Goal: Information Seeking & Learning: Learn about a topic

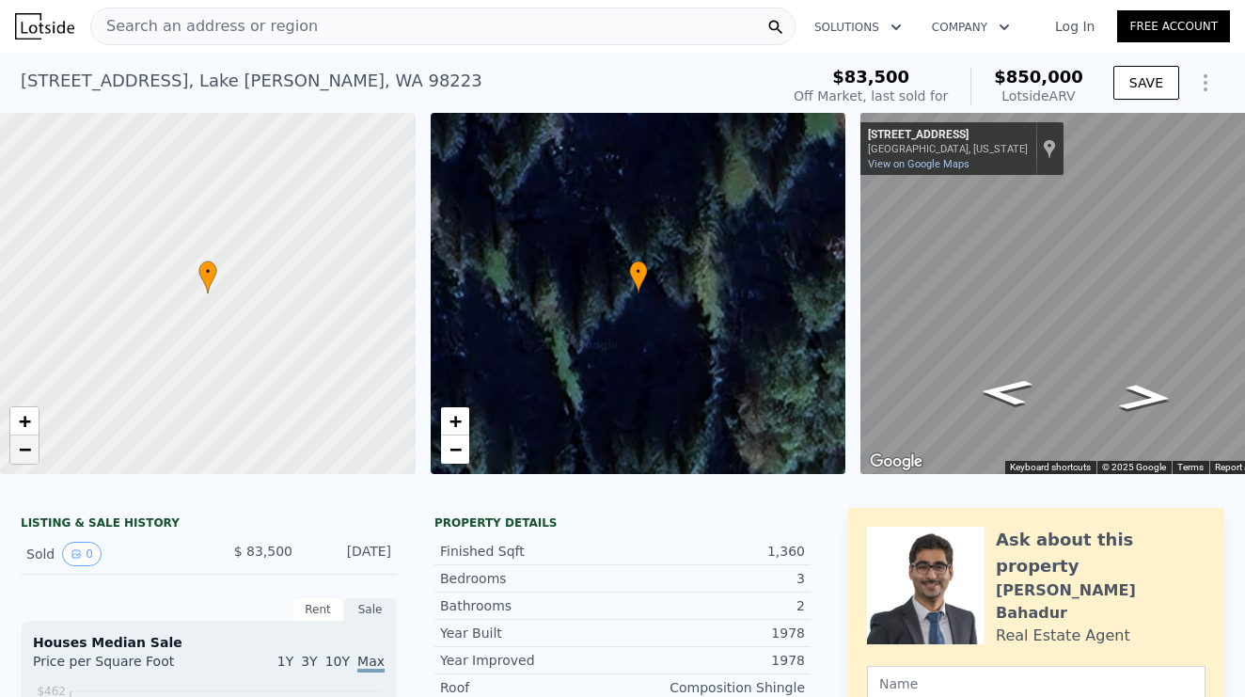
click at [24, 451] on span "−" at bounding box center [25, 449] width 12 height 24
drag, startPoint x: 210, startPoint y: 373, endPoint x: 202, endPoint y: 320, distance: 54.1
click at [202, 320] on div at bounding box center [208, 293] width 498 height 434
drag, startPoint x: 195, startPoint y: 328, endPoint x: 195, endPoint y: 209, distance: 119.4
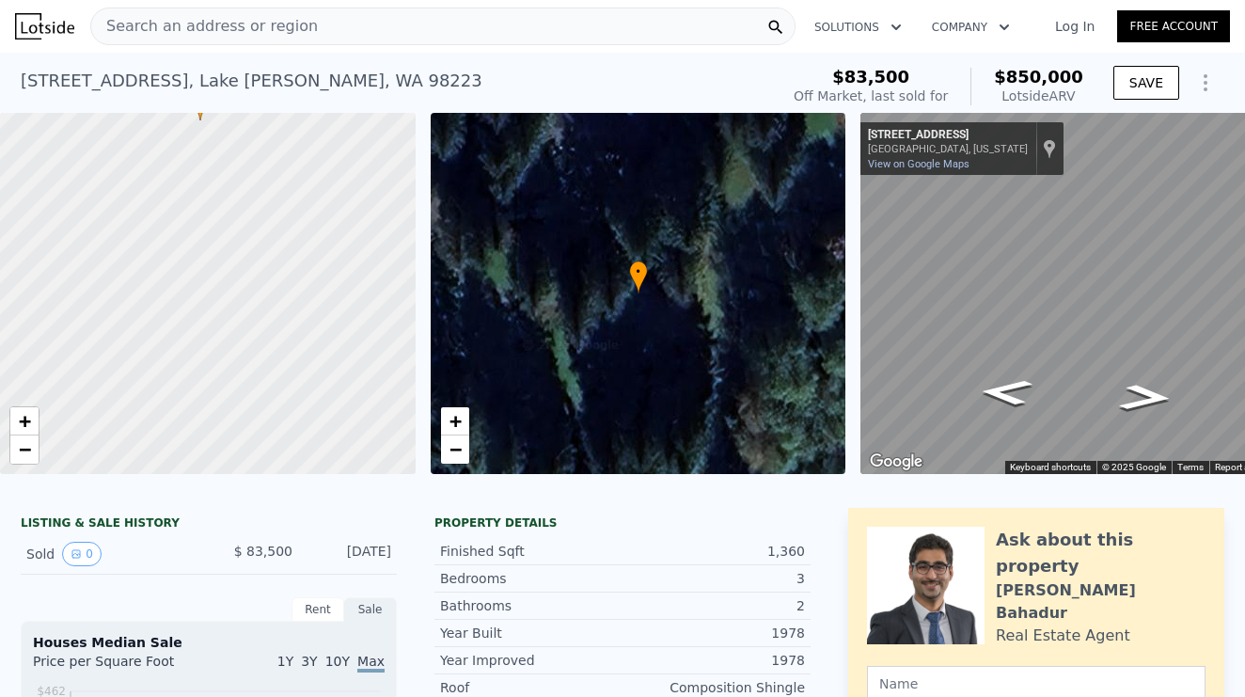
click at [195, 209] on div at bounding box center [208, 294] width 498 height 434
drag, startPoint x: 162, startPoint y: 294, endPoint x: 154, endPoint y: 339, distance: 45.8
click at [154, 339] on div at bounding box center [208, 294] width 498 height 434
click at [12, 423] on link "+" at bounding box center [24, 421] width 28 height 28
drag, startPoint x: 188, startPoint y: 221, endPoint x: 190, endPoint y: 152, distance: 68.7
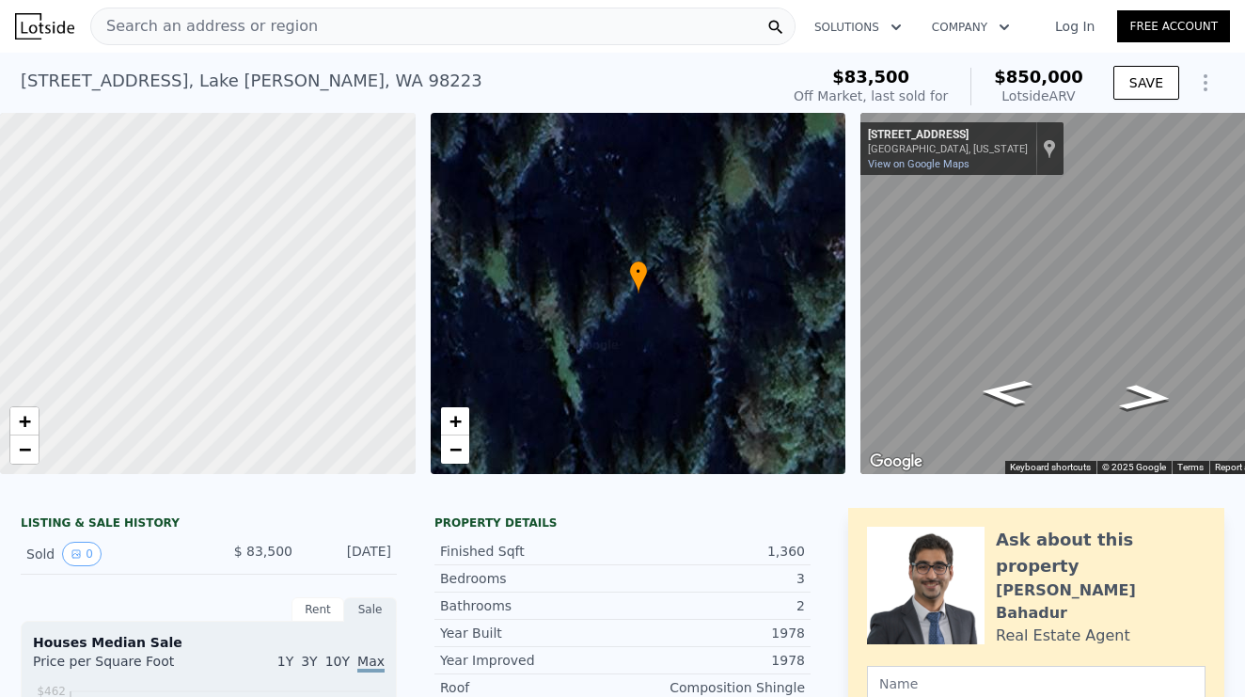
click at [190, 152] on div at bounding box center [208, 294] width 498 height 434
drag, startPoint x: 158, startPoint y: 305, endPoint x: 168, endPoint y: 224, distance: 81.5
click at [183, 207] on div at bounding box center [212, 274] width 498 height 434
click at [23, 446] on span "−" at bounding box center [25, 449] width 12 height 24
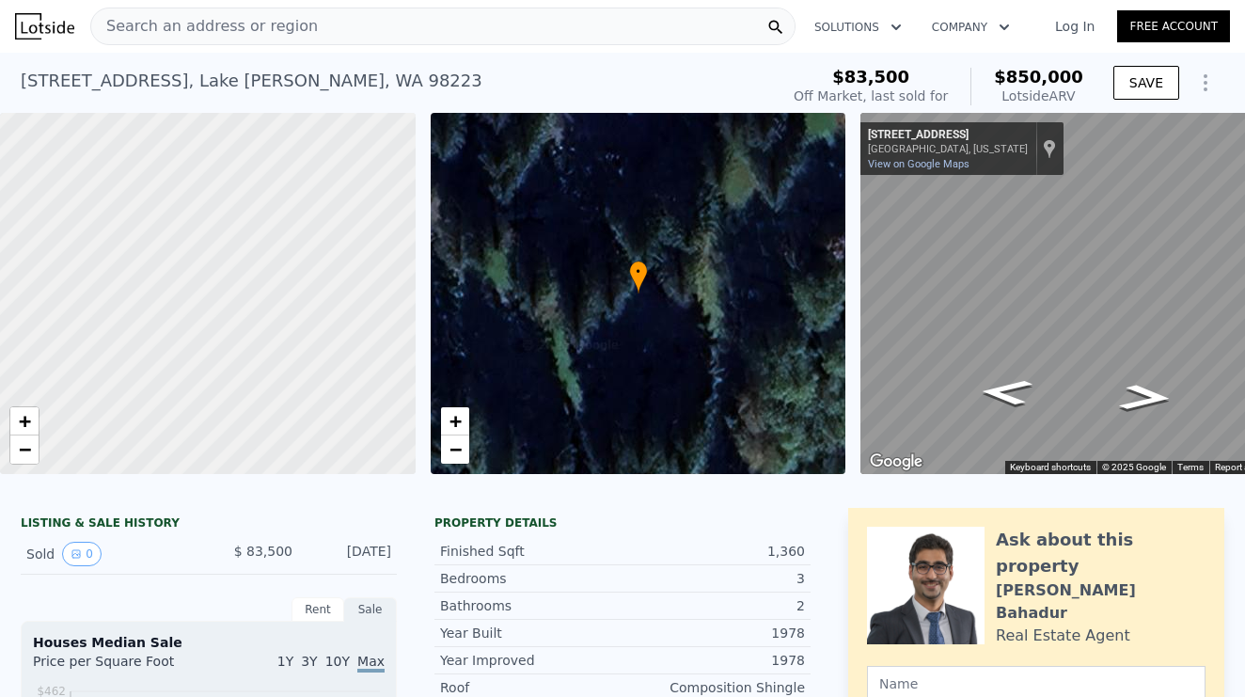
drag, startPoint x: 184, startPoint y: 423, endPoint x: 244, endPoint y: 317, distance: 121.7
click at [244, 317] on div at bounding box center [208, 294] width 498 height 434
drag, startPoint x: 244, startPoint y: 317, endPoint x: 234, endPoint y: 376, distance: 60.0
click at [234, 376] on div at bounding box center [210, 291] width 498 height 434
click at [23, 422] on span "+" at bounding box center [25, 421] width 12 height 24
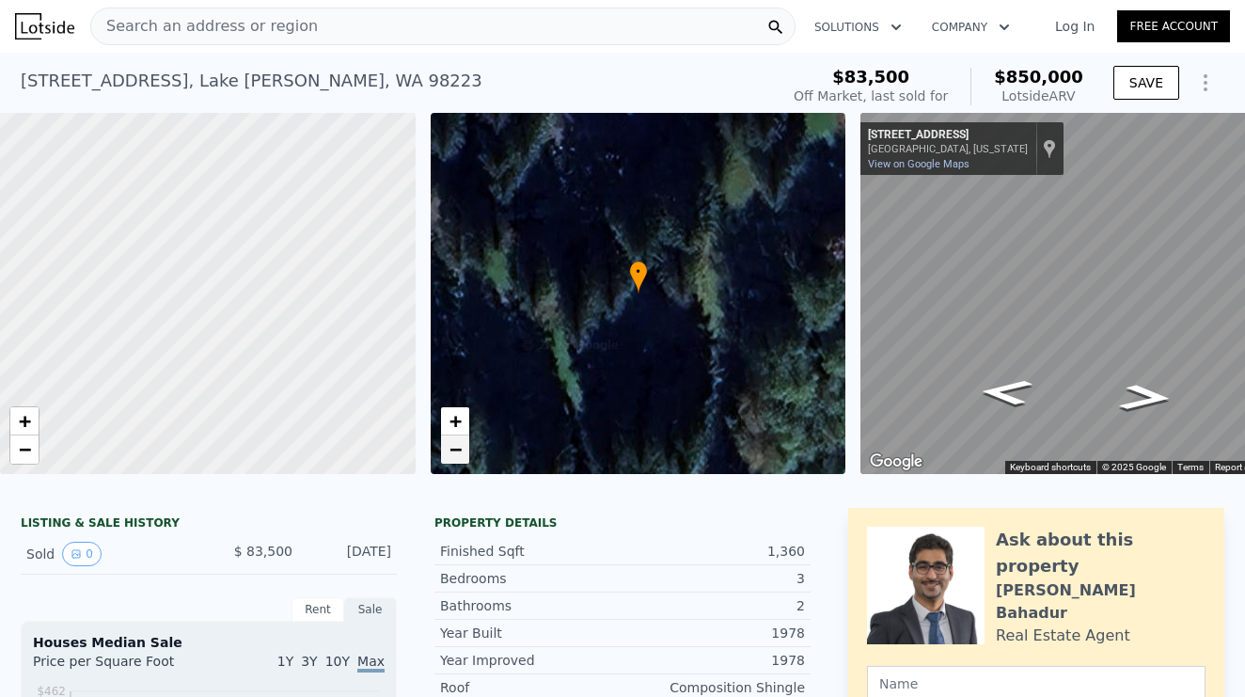
click at [452, 449] on span "−" at bounding box center [455, 449] width 12 height 24
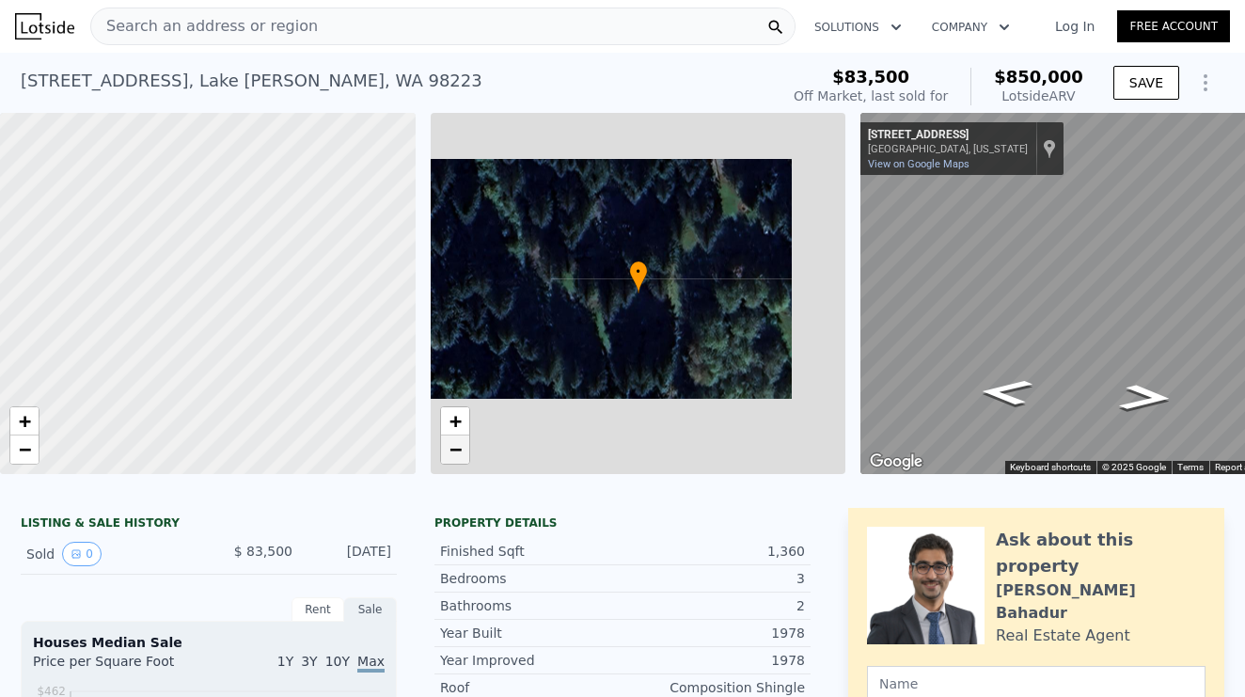
click at [452, 449] on span "−" at bounding box center [455, 449] width 12 height 24
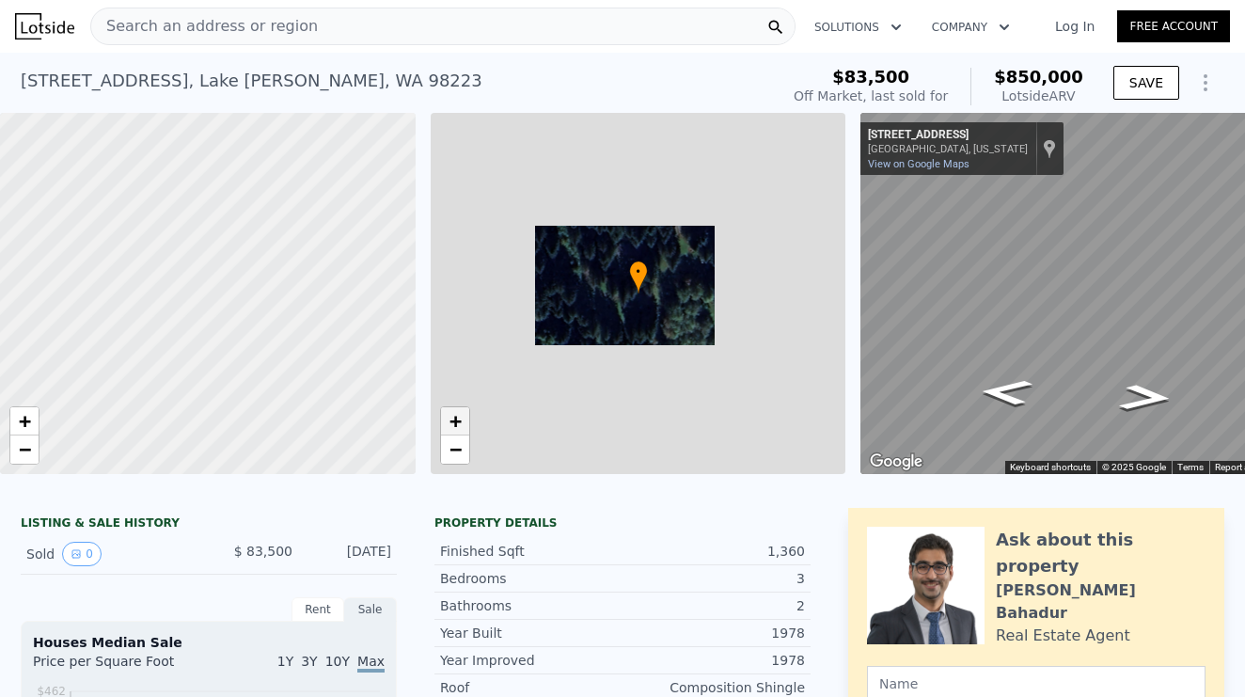
click at [457, 420] on span "+" at bounding box center [455, 421] width 12 height 24
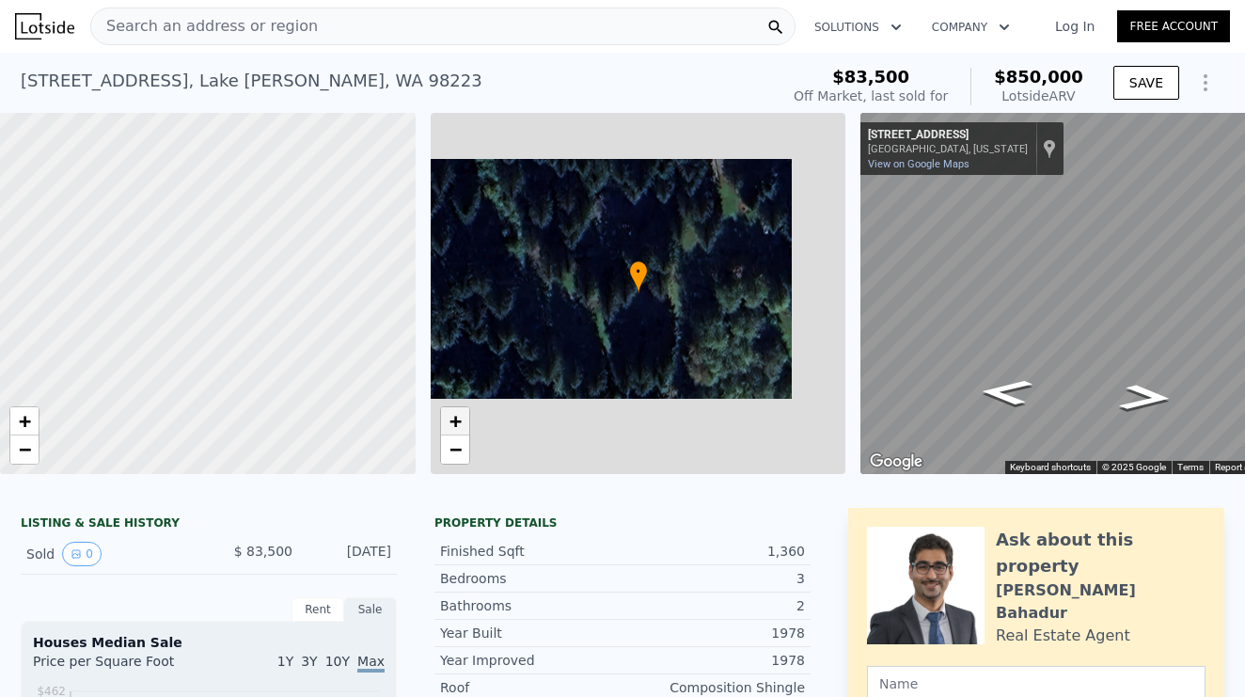
click at [457, 420] on span "+" at bounding box center [455, 421] width 12 height 24
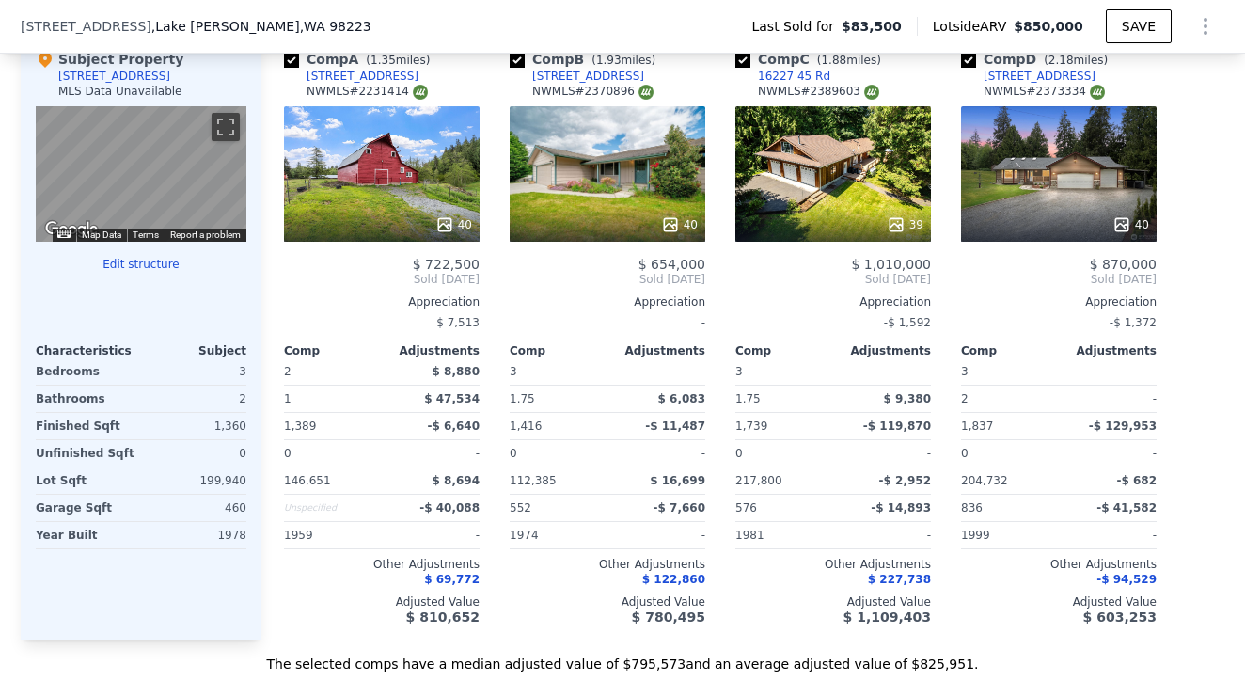
scroll to position [1703, 0]
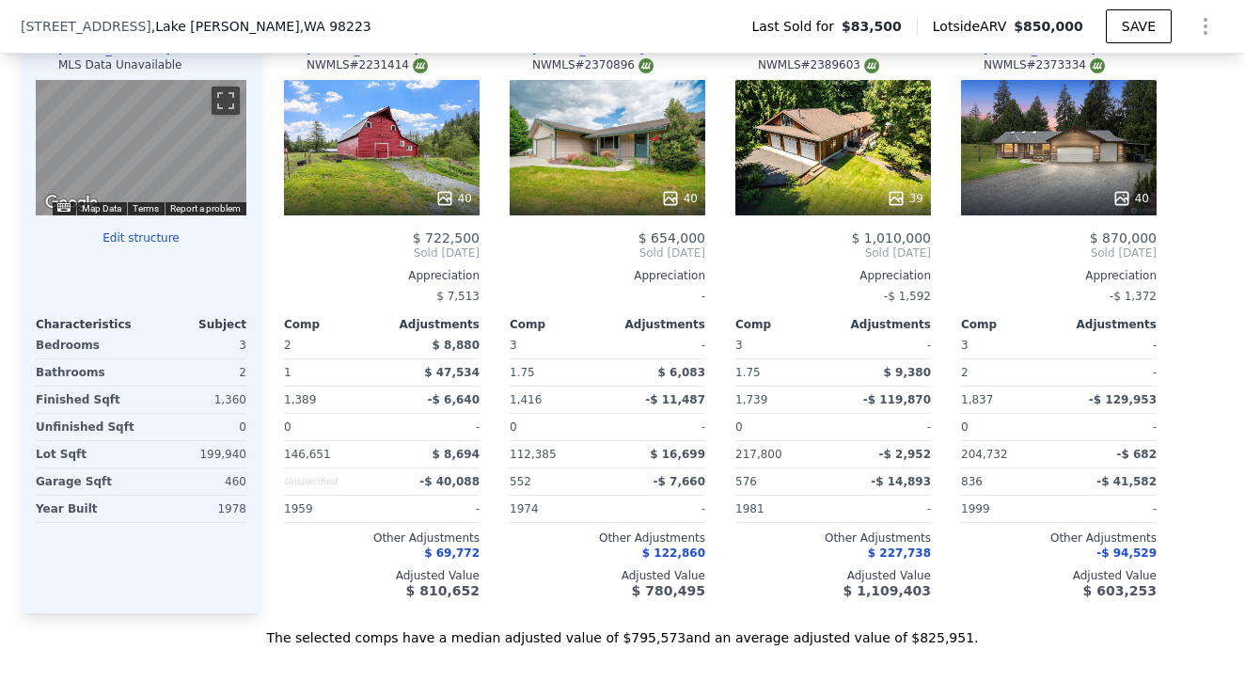
click at [246, 402] on div "Subject Property [STREET_ADDRESS] MLS Data Unavailable ← Move left → Move right…" at bounding box center [141, 310] width 241 height 605
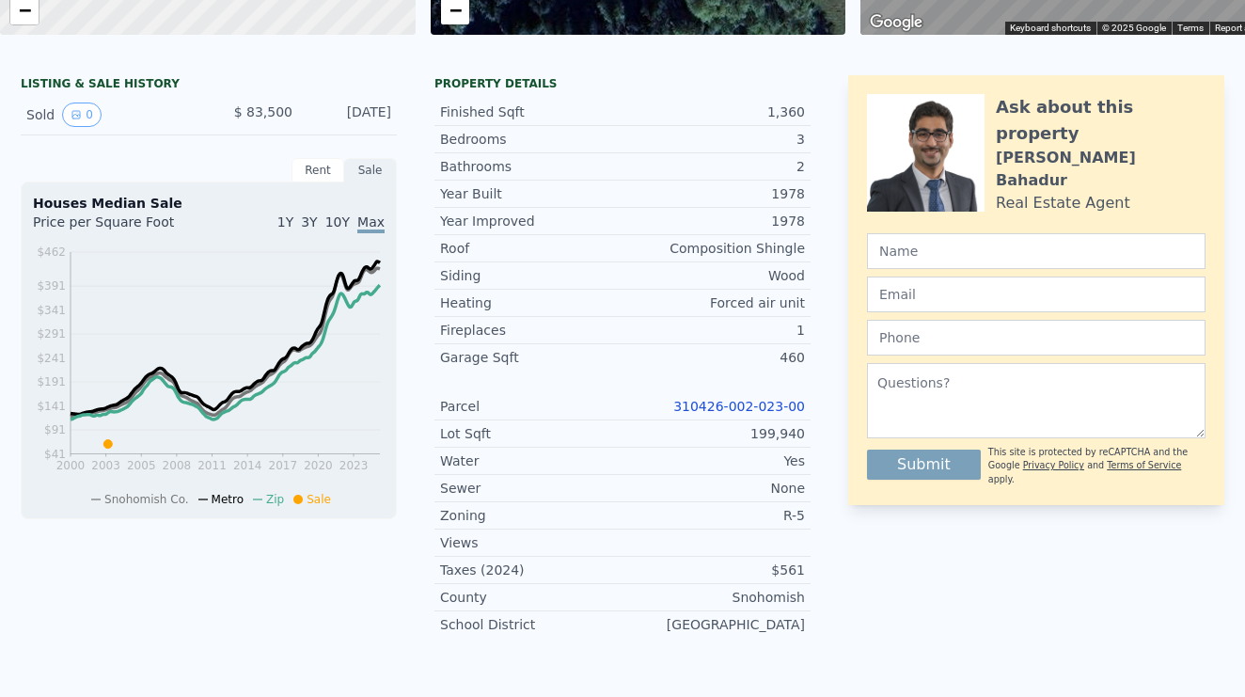
scroll to position [0, 0]
